Goal: Task Accomplishment & Management: Manage account settings

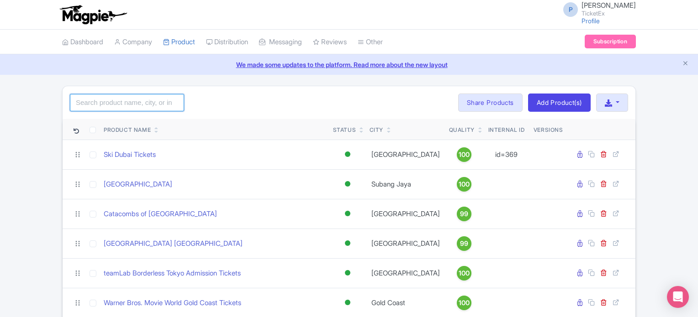
click at [144, 101] on input "search" at bounding box center [127, 102] width 114 height 17
type input "Universal studios"
click button "Search" at bounding box center [0, 0] width 0 height 0
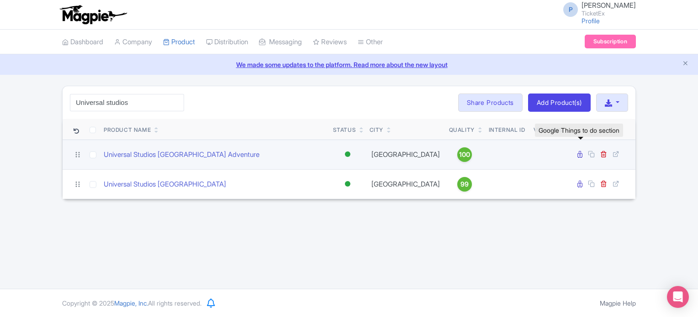
click at [579, 156] on icon at bounding box center [579, 154] width 5 height 7
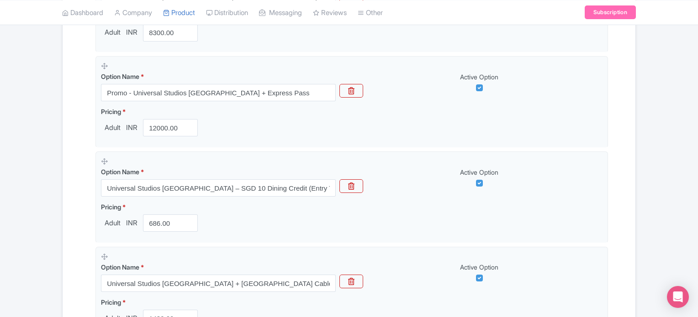
scroll to position [842, 0]
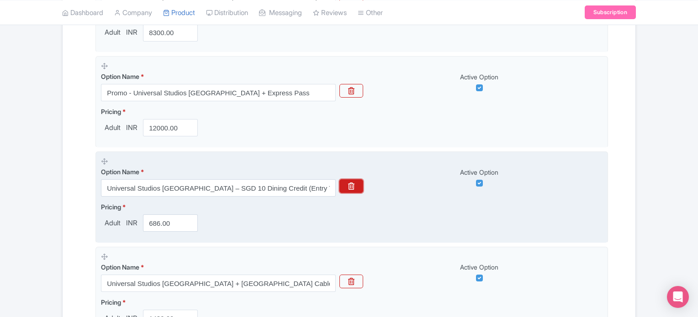
click at [352, 186] on icon "button" at bounding box center [351, 186] width 6 height 7
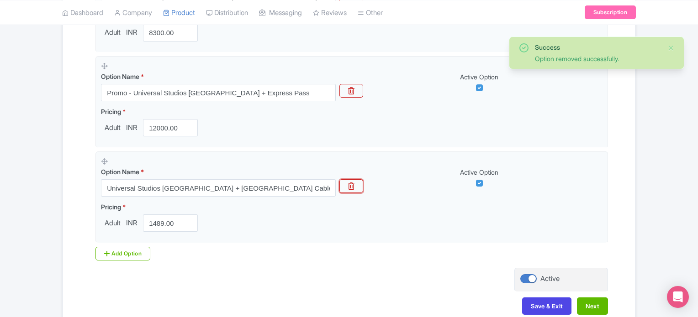
click at [352, 186] on icon "button" at bounding box center [351, 186] width 6 height 7
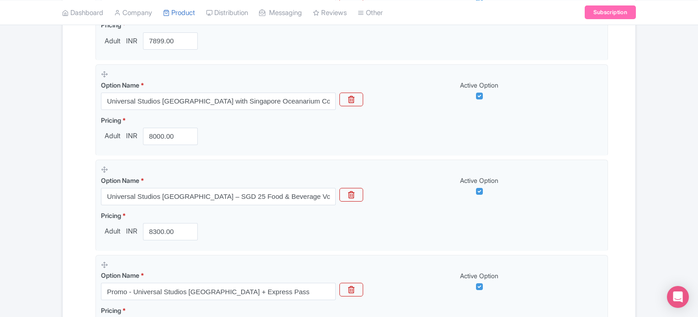
scroll to position [797, 0]
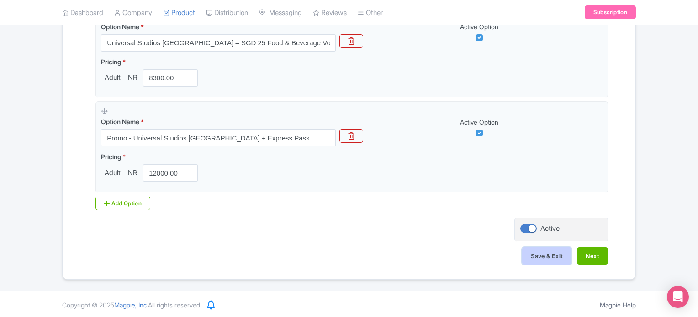
click at [538, 254] on button "Save & Exit" at bounding box center [546, 256] width 49 height 17
